Goal: Check status: Check status

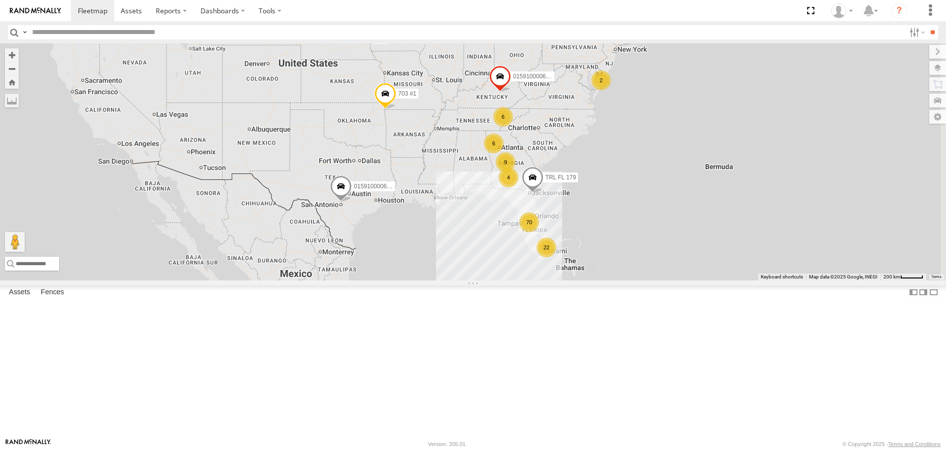
drag, startPoint x: 419, startPoint y: 240, endPoint x: 421, endPoint y: 219, distance: 20.8
click at [421, 219] on div "70 4 9 22 6 2 6 015910000671878 TRL FL [PHONE_NUMBER] 015910000677693" at bounding box center [473, 161] width 946 height 236
click at [351, 202] on span at bounding box center [341, 188] width 22 height 27
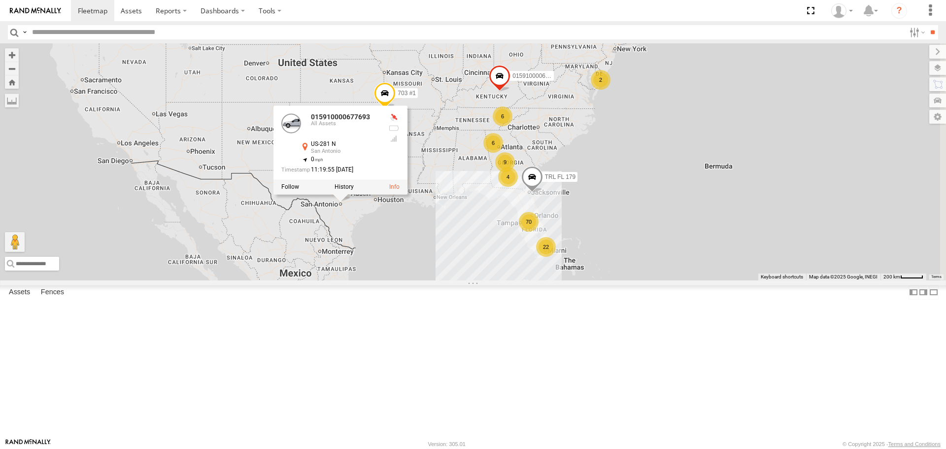
click at [539, 232] on div "70" at bounding box center [529, 222] width 20 height 20
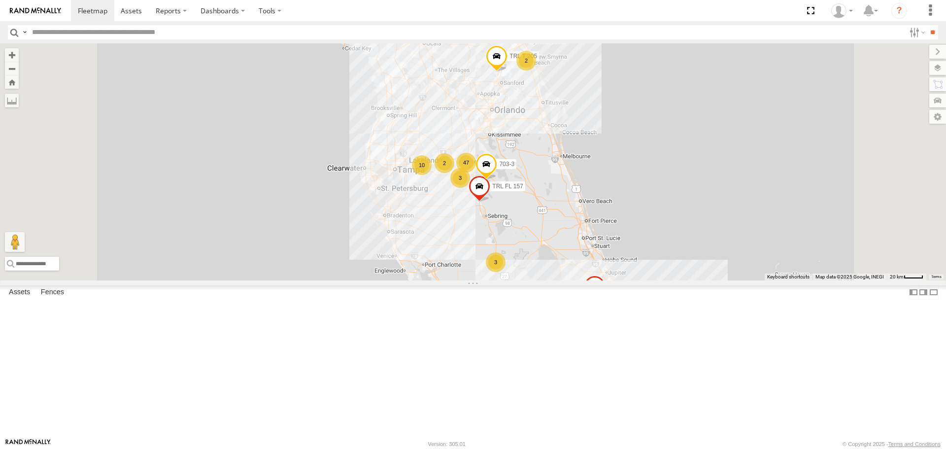
click at [93, 32] on input "text" at bounding box center [466, 32] width 877 height 14
click at [927, 25] on input "**" at bounding box center [932, 32] width 11 height 14
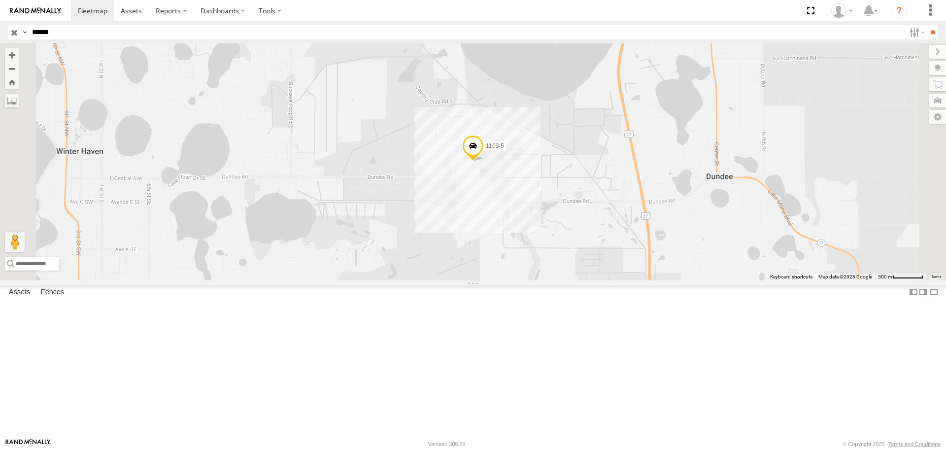
click at [484, 162] on span at bounding box center [473, 148] width 22 height 27
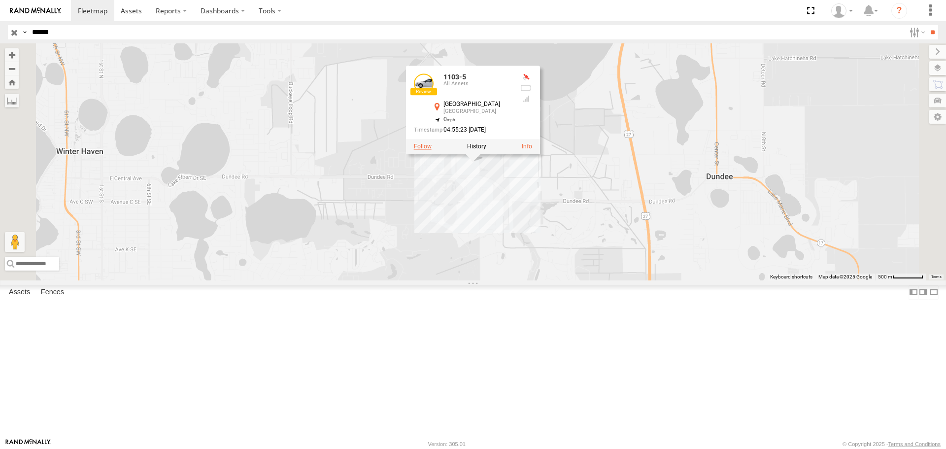
click at [432, 150] on label at bounding box center [423, 146] width 18 height 7
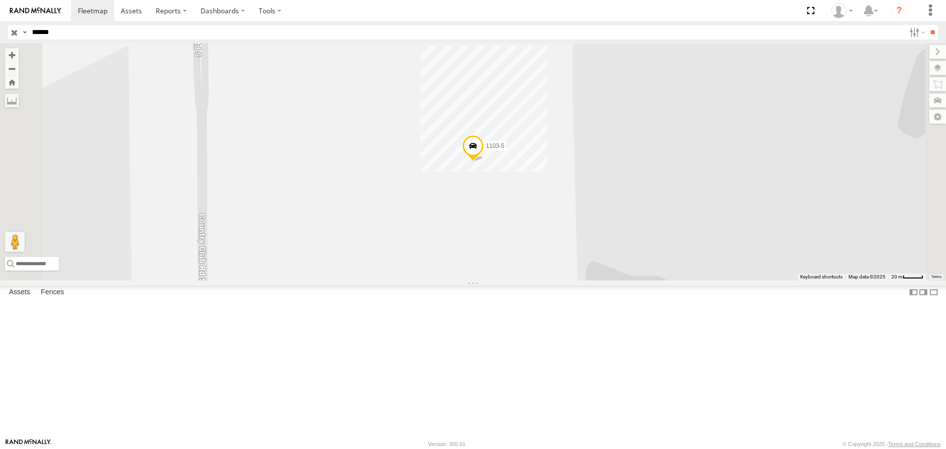
click at [0, 0] on div at bounding box center [0, 0] width 0 height 0
drag, startPoint x: 66, startPoint y: 35, endPoint x: -177, endPoint y: 5, distance: 244.8
click at [0, 5] on html at bounding box center [473, 224] width 946 height 449
type input "*****"
click at [927, 25] on input "**" at bounding box center [932, 32] width 11 height 14
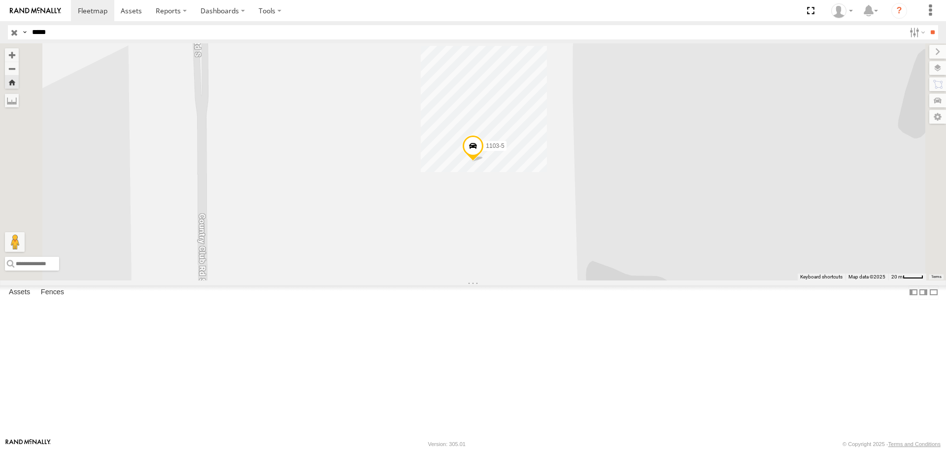
click at [0, 0] on div "All Assets" at bounding box center [0, 0] width 0 height 0
click at [484, 162] on span at bounding box center [473, 148] width 22 height 27
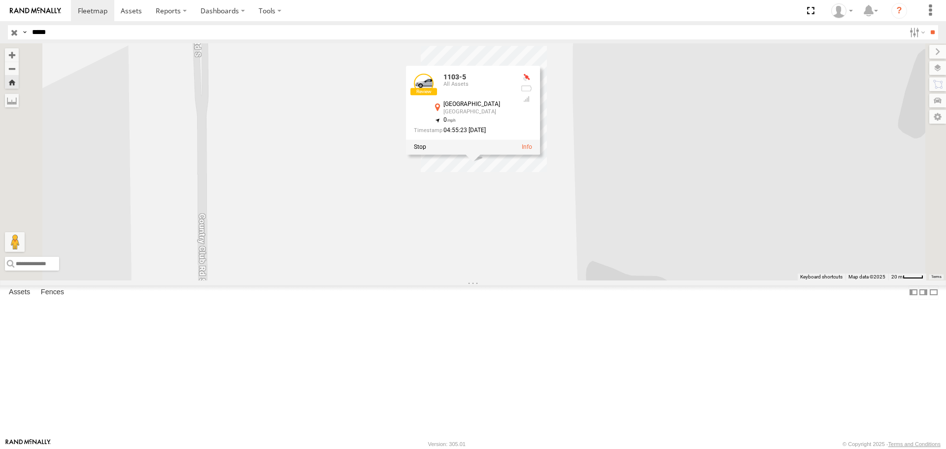
click at [596, 280] on div "1103-5 1103-5 All Assets [GEOGRAPHIC_DATA] 28.02481 , -81.66218 0 04:55:23 [DAT…" at bounding box center [473, 161] width 946 height 236
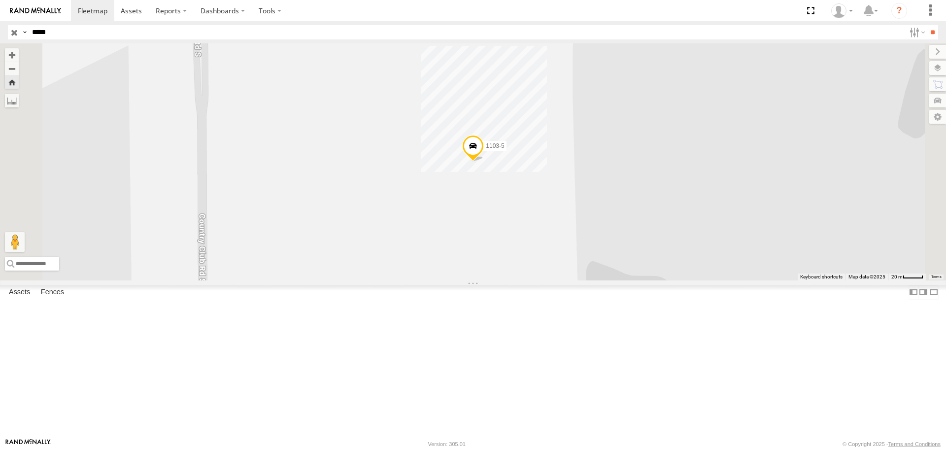
drag, startPoint x: 17, startPoint y: 62, endPoint x: 569, endPoint y: 33, distance: 552.6
click at [0, 0] on div at bounding box center [0, 0] width 0 height 0
click at [490, 215] on div "1103-5" at bounding box center [473, 161] width 946 height 236
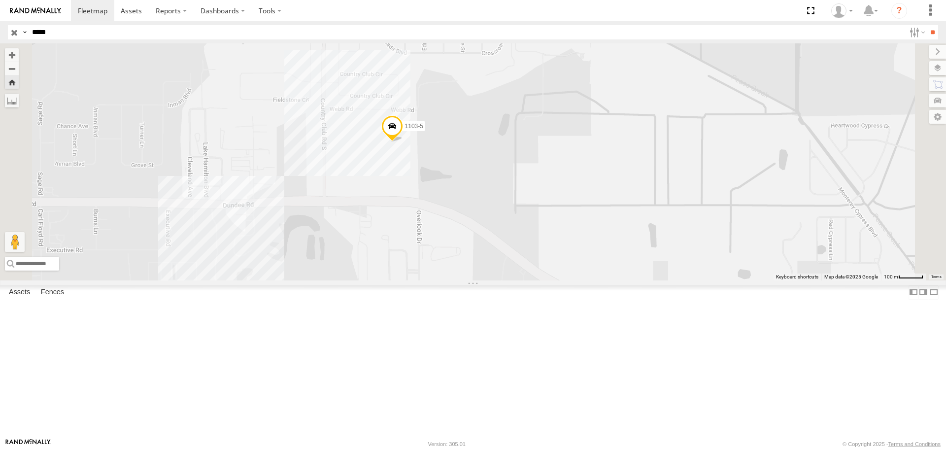
click at [54, 3] on link at bounding box center [35, 10] width 71 height 21
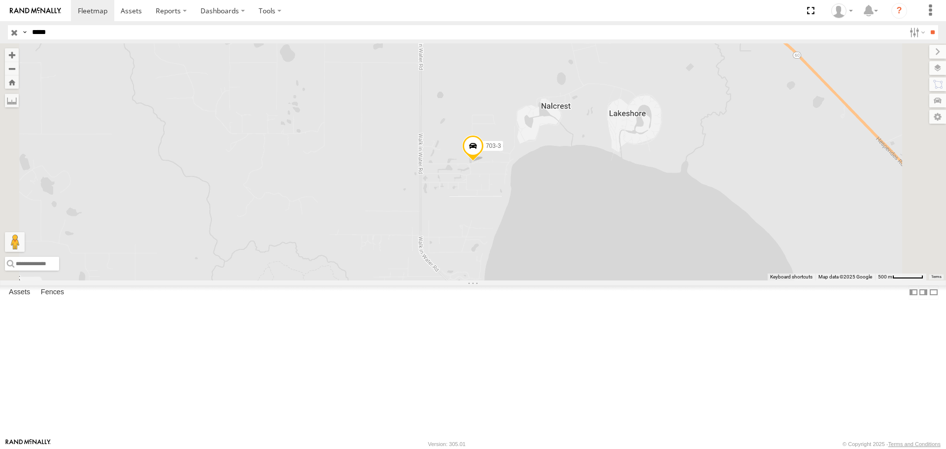
drag, startPoint x: 60, startPoint y: 26, endPoint x: -130, endPoint y: -2, distance: 191.3
click at [0, 0] on html at bounding box center [473, 224] width 946 height 449
type input "******"
click at [927, 25] on input "**" at bounding box center [932, 32] width 11 height 14
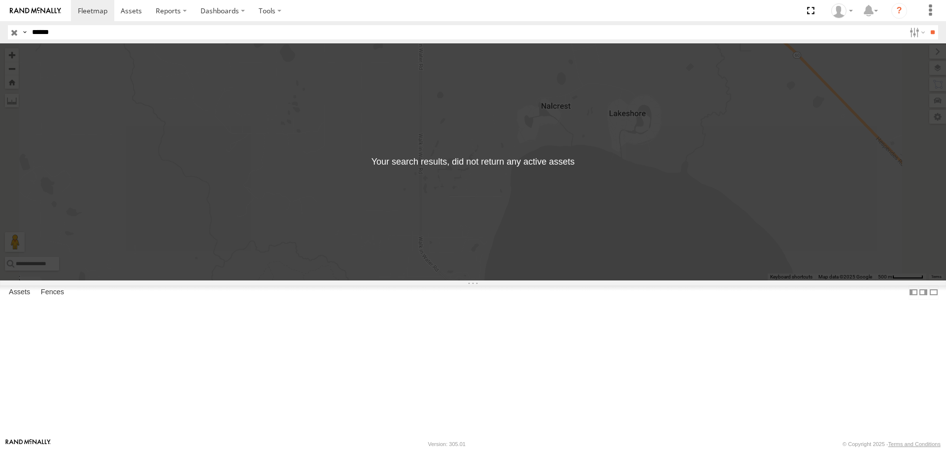
drag, startPoint x: 80, startPoint y: 34, endPoint x: -24, endPoint y: 24, distance: 104.0
click at [0, 24] on html at bounding box center [473, 224] width 946 height 449
